Goal: Task Accomplishment & Management: Manage account settings

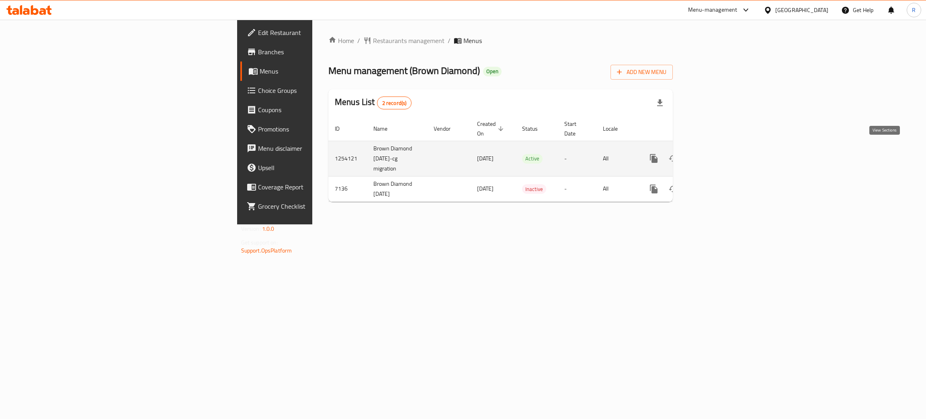
click at [716, 153] on icon "enhanced table" at bounding box center [712, 158] width 10 height 10
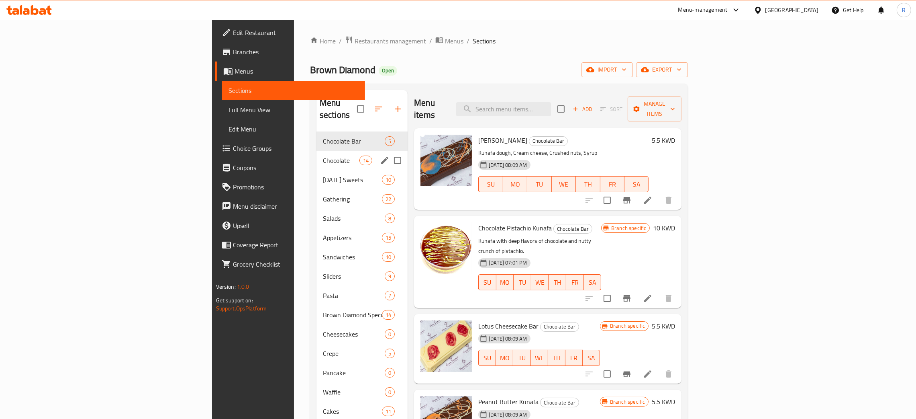
click at [323, 155] on span "Chocolate" at bounding box center [341, 160] width 37 height 10
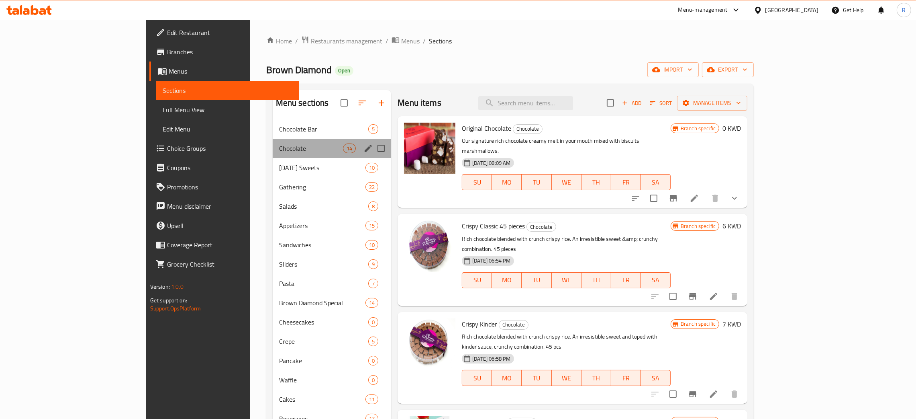
click at [276, 155] on div "Chocolate 14" at bounding box center [332, 148] width 119 height 19
click at [279, 166] on span "[DATE] Sweets" at bounding box center [322, 168] width 86 height 10
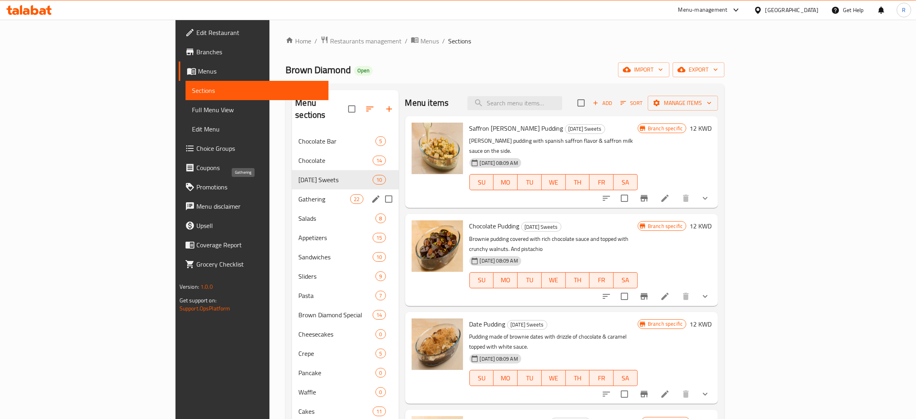
click at [298, 194] on span "Gathering" at bounding box center [324, 199] width 52 height 10
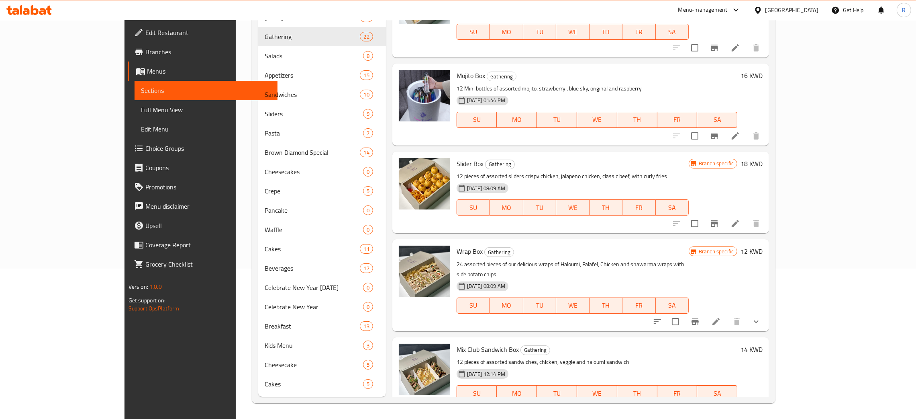
click at [128, 39] on link "Edit Restaurant" at bounding box center [203, 32] width 150 height 19
